Goal: Check status

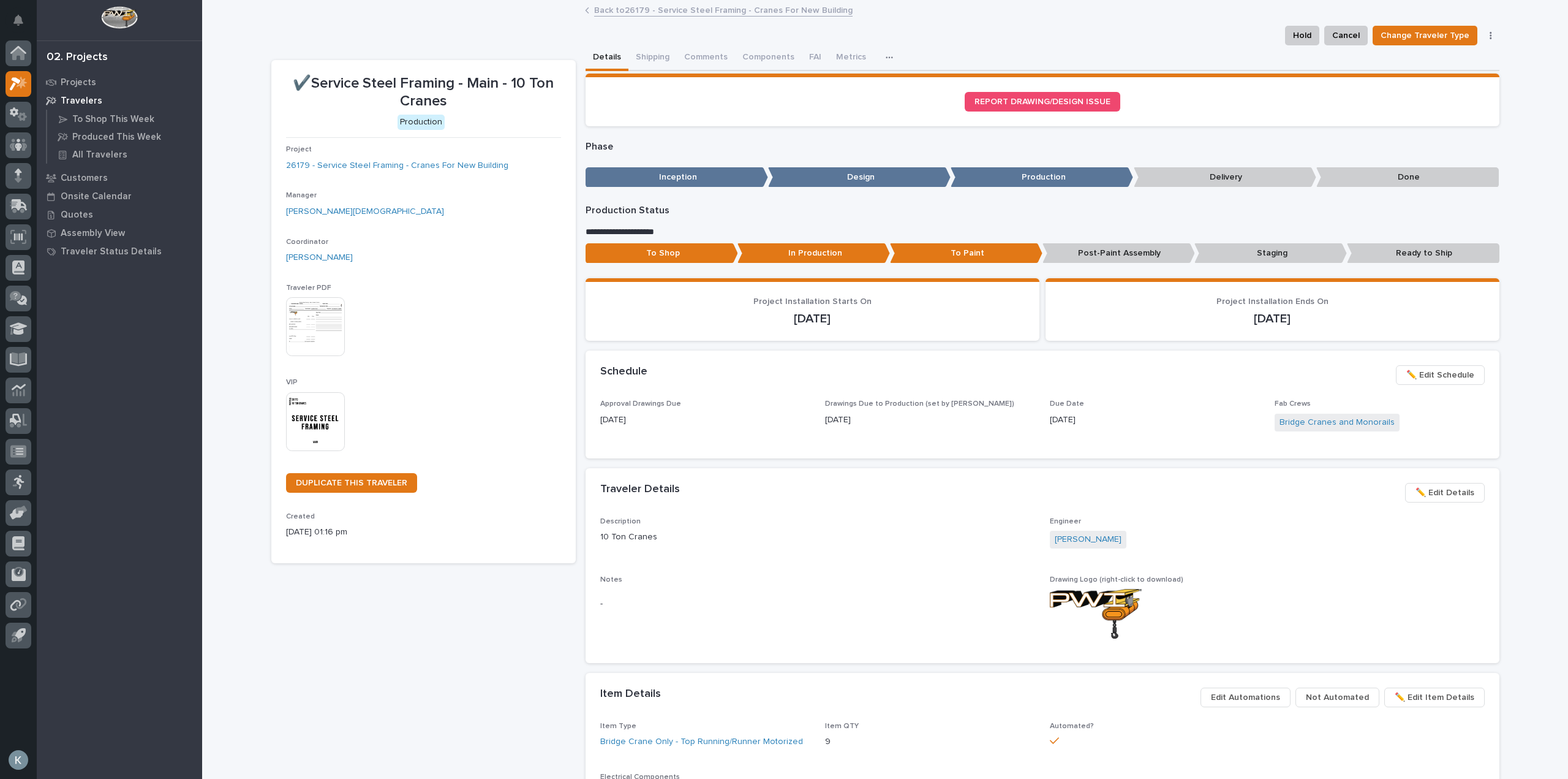
click at [265, 202] on div "Loading... Saving… Loading... Saving… ✔️Service Steel Framing - Main - 10 Ton C…" at bounding box center [886, 679] width 1241 height 1357
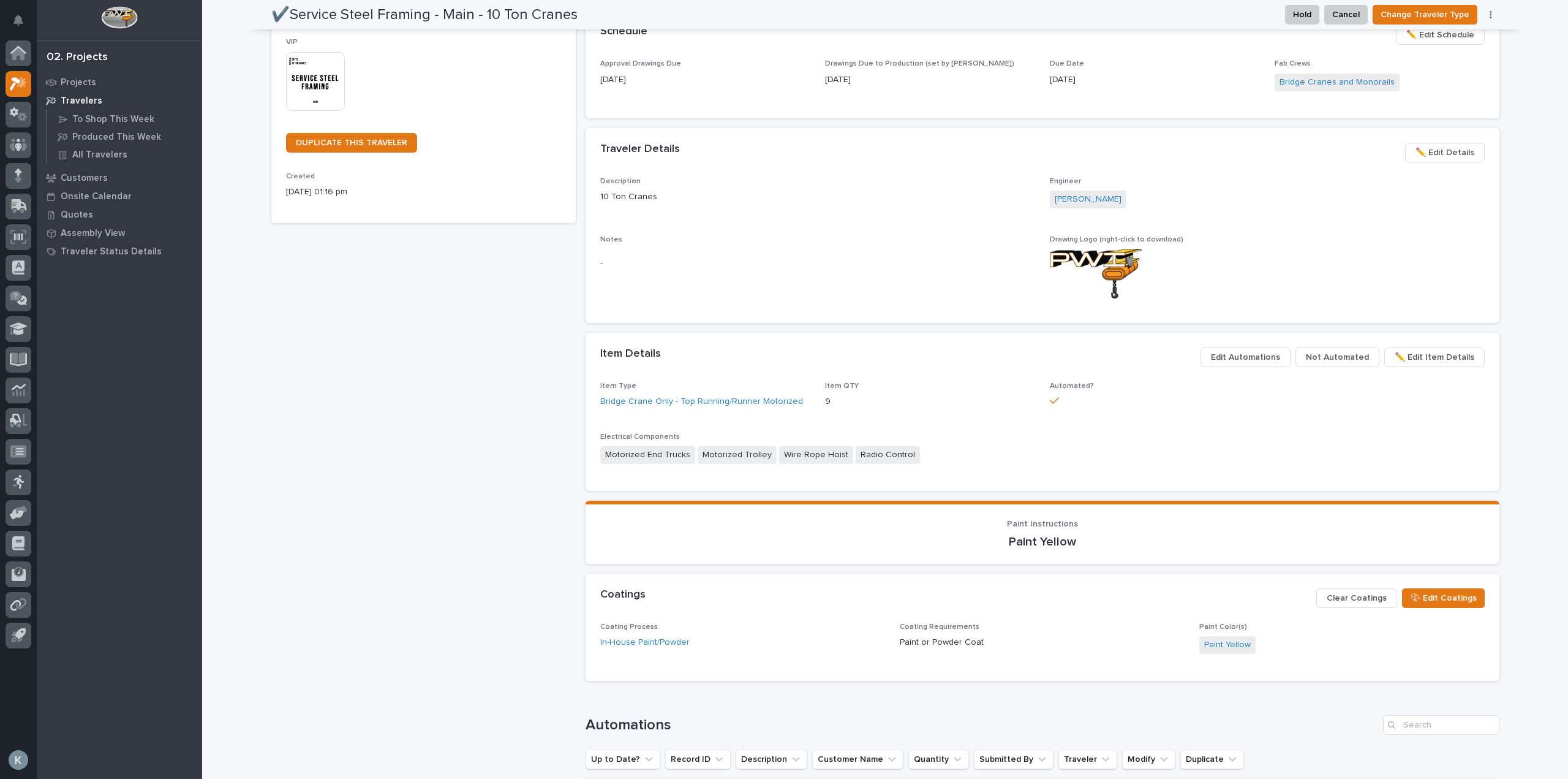
scroll to position [368, 0]
